Goal: Download file/media

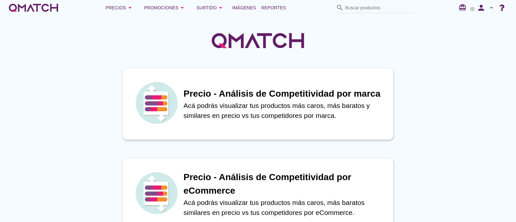
click at [281, 15] on div "Precios arrow_drop_down Promociones arrow_drop_down Surtido arrow_drop_down Imá…" at bounding box center [258, 7] width 516 height 15
click at [281, 9] on span "Reportes" at bounding box center [273, 8] width 25 height 8
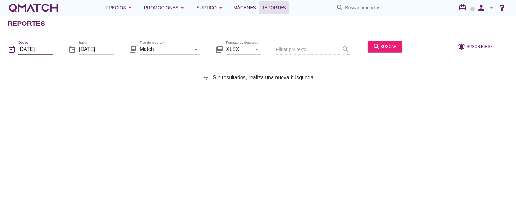
click at [41, 45] on input "[DATE]" at bounding box center [35, 49] width 35 height 10
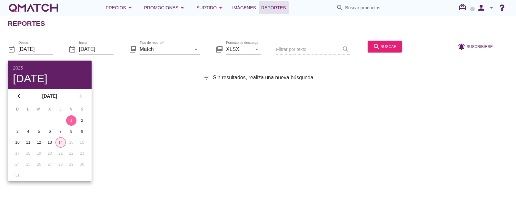
click at [62, 140] on div "14" at bounding box center [61, 143] width 10 height 6
type input "[DATE]"
click at [144, 52] on input "Match" at bounding box center [165, 49] width 51 height 10
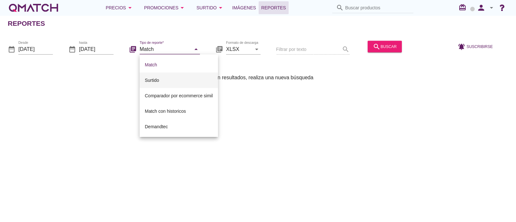
click at [167, 79] on div "Surtido" at bounding box center [179, 80] width 68 height 8
type input "Surtido"
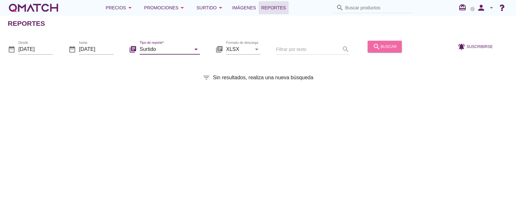
click at [389, 50] on div "search buscar" at bounding box center [385, 47] width 24 height 8
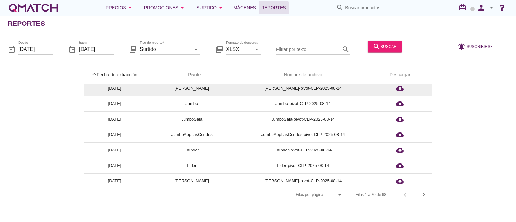
scroll to position [80, 0]
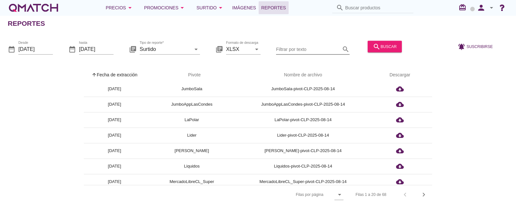
click at [303, 47] on input "Filtrar por texto" at bounding box center [308, 49] width 65 height 10
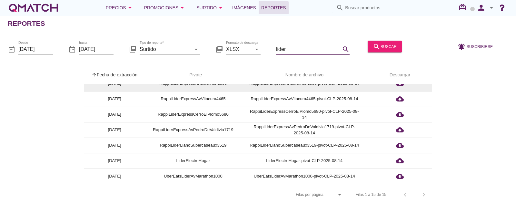
scroll to position [0, 0]
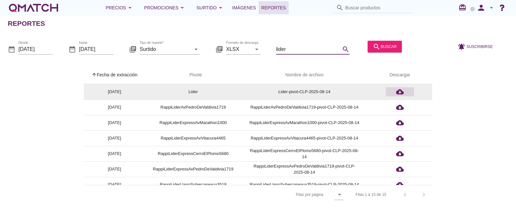
click at [403, 90] on icon "cloud_download" at bounding box center [400, 92] width 8 height 8
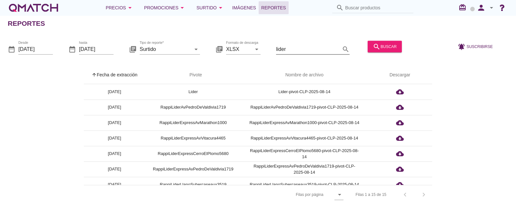
click at [287, 52] on input "lider" at bounding box center [308, 49] width 65 height 10
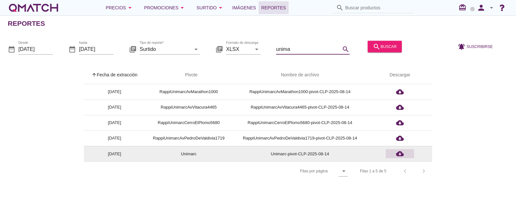
click at [403, 155] on icon "cloud_download" at bounding box center [400, 154] width 8 height 8
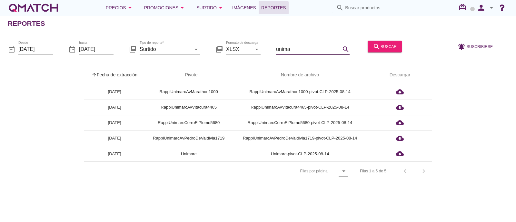
click at [293, 44] on input "unima" at bounding box center [308, 49] width 65 height 10
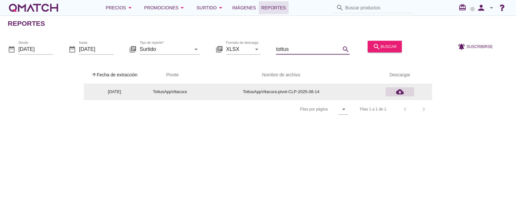
type input "tottus"
click at [398, 90] on icon "cloud_download" at bounding box center [400, 92] width 8 height 8
